Goal: Task Accomplishment & Management: Manage account settings

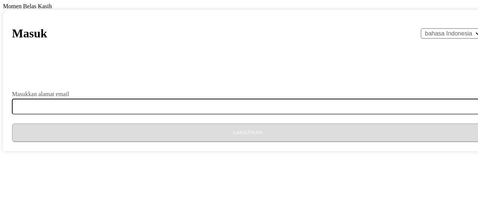
select select "id"
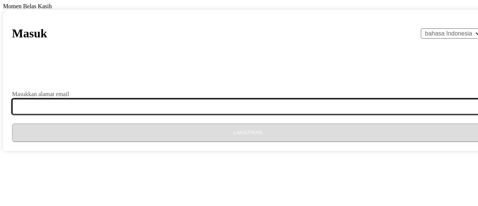
click at [183, 114] on input "Masukkan alamat email" at bounding box center [252, 107] width 481 height 16
type input "[EMAIL_ADDRESS][DOMAIN_NAME]"
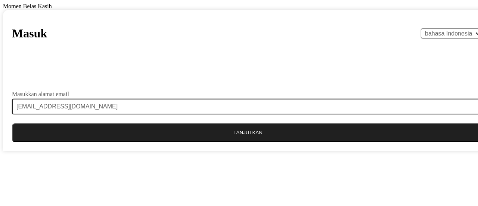
click at [241, 142] on button "Lanjutkan" at bounding box center [248, 132] width 472 height 19
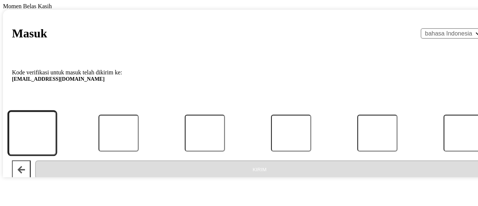
click at [56, 151] on input "Kode" at bounding box center [32, 133] width 48 height 44
type input "8"
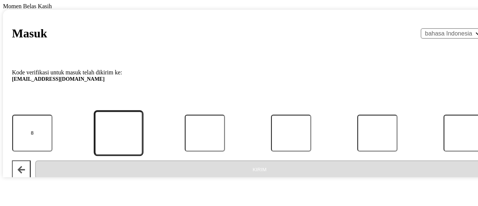
type input "3"
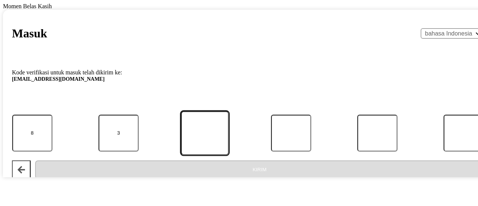
type input "1"
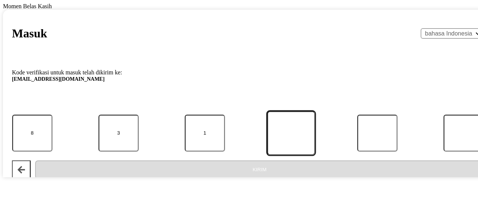
type input "9"
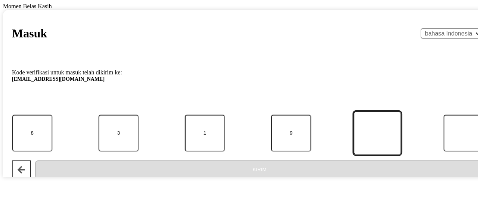
type input "1"
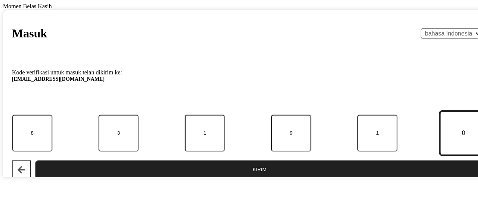
type input "0"
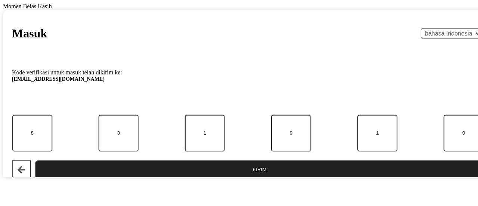
click at [197, 179] on button "Kirim" at bounding box center [259, 169] width 449 height 19
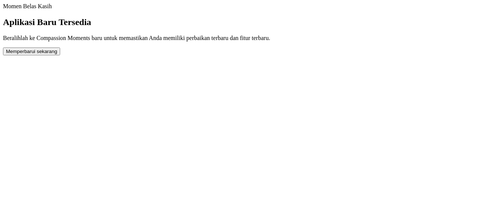
click at [60, 55] on button "Memperbarui sekarang" at bounding box center [31, 51] width 57 height 8
